Goal: Information Seeking & Learning: Learn about a topic

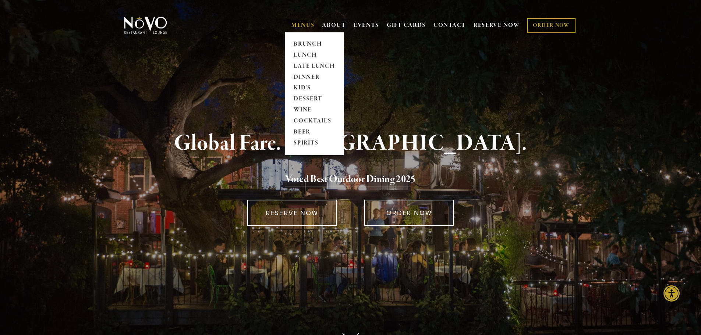
click at [301, 23] on link "MENUS" at bounding box center [303, 25] width 23 height 7
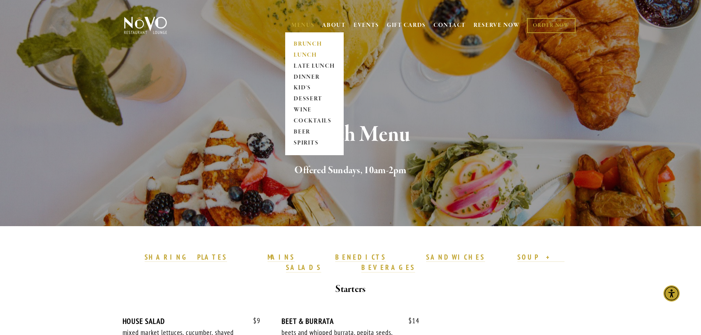
click at [307, 51] on link "LUNCH" at bounding box center [315, 55] width 46 height 11
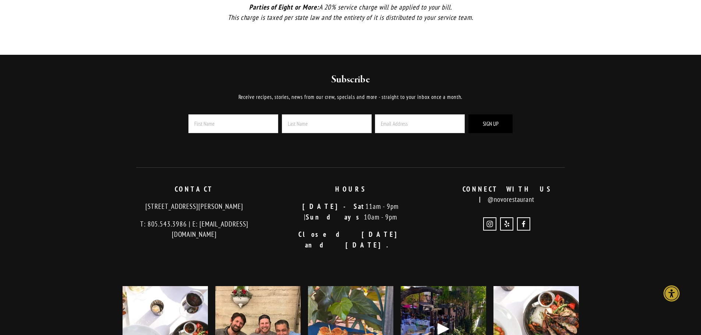
scroll to position [1841, 0]
